Goal: Find specific page/section: Find specific page/section

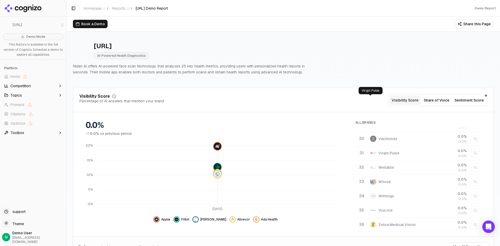
scroll to position [208, 0]
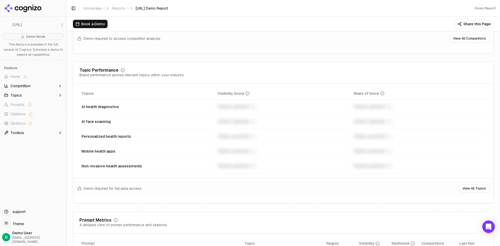
click at [30, 87] on span "Competition" at bounding box center [20, 85] width 20 height 5
click at [36, 86] on button "Competition" at bounding box center [33, 86] width 62 height 8
click at [38, 96] on button "Topics" at bounding box center [33, 95] width 62 height 8
click at [37, 95] on button "Topics" at bounding box center [33, 95] width 62 height 8
click at [41, 134] on button "Toolbox" at bounding box center [33, 133] width 62 height 8
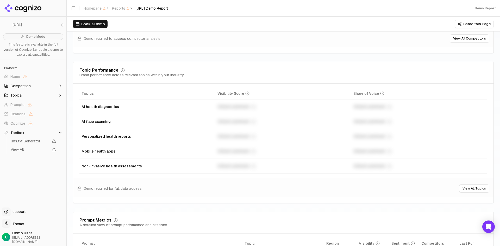
click at [41, 134] on button "Toolbox" at bounding box center [33, 133] width 62 height 8
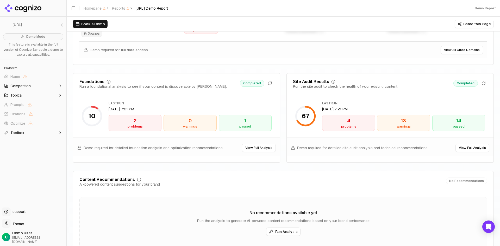
scroll to position [704, 0]
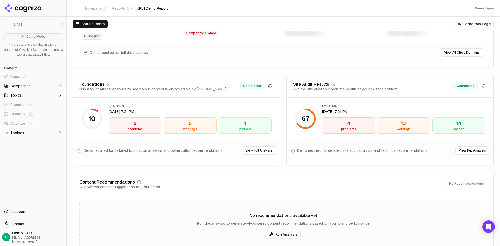
click at [352, 126] on div "4" at bounding box center [349, 123] width 48 height 7
click at [397, 127] on div "13" at bounding box center [404, 123] width 48 height 7
click at [459, 126] on div "14" at bounding box center [459, 123] width 48 height 7
click at [143, 127] on div "2" at bounding box center [135, 123] width 48 height 7
click at [210, 127] on div "0" at bounding box center [190, 123] width 48 height 7
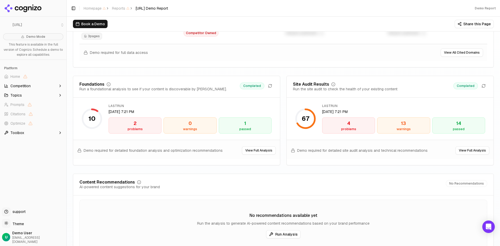
click at [247, 124] on div "1" at bounding box center [245, 123] width 48 height 7
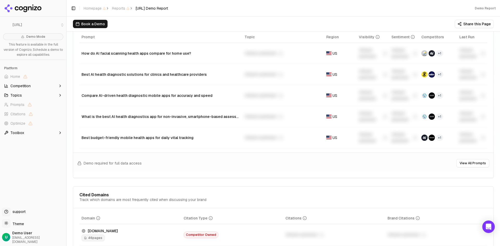
scroll to position [387, 0]
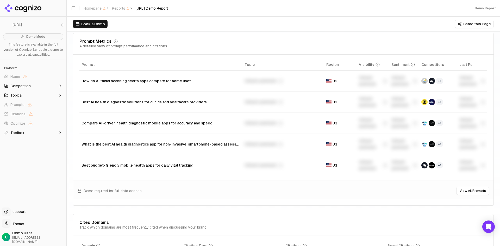
click at [328, 81] on img "Data table" at bounding box center [329, 81] width 5 height 4
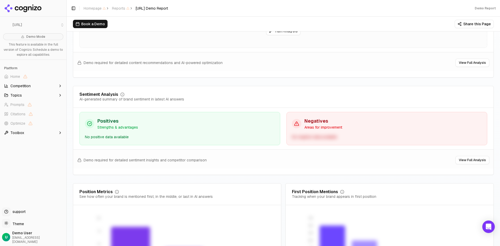
scroll to position [987, 0]
